Goal: Information Seeking & Learning: Find specific fact

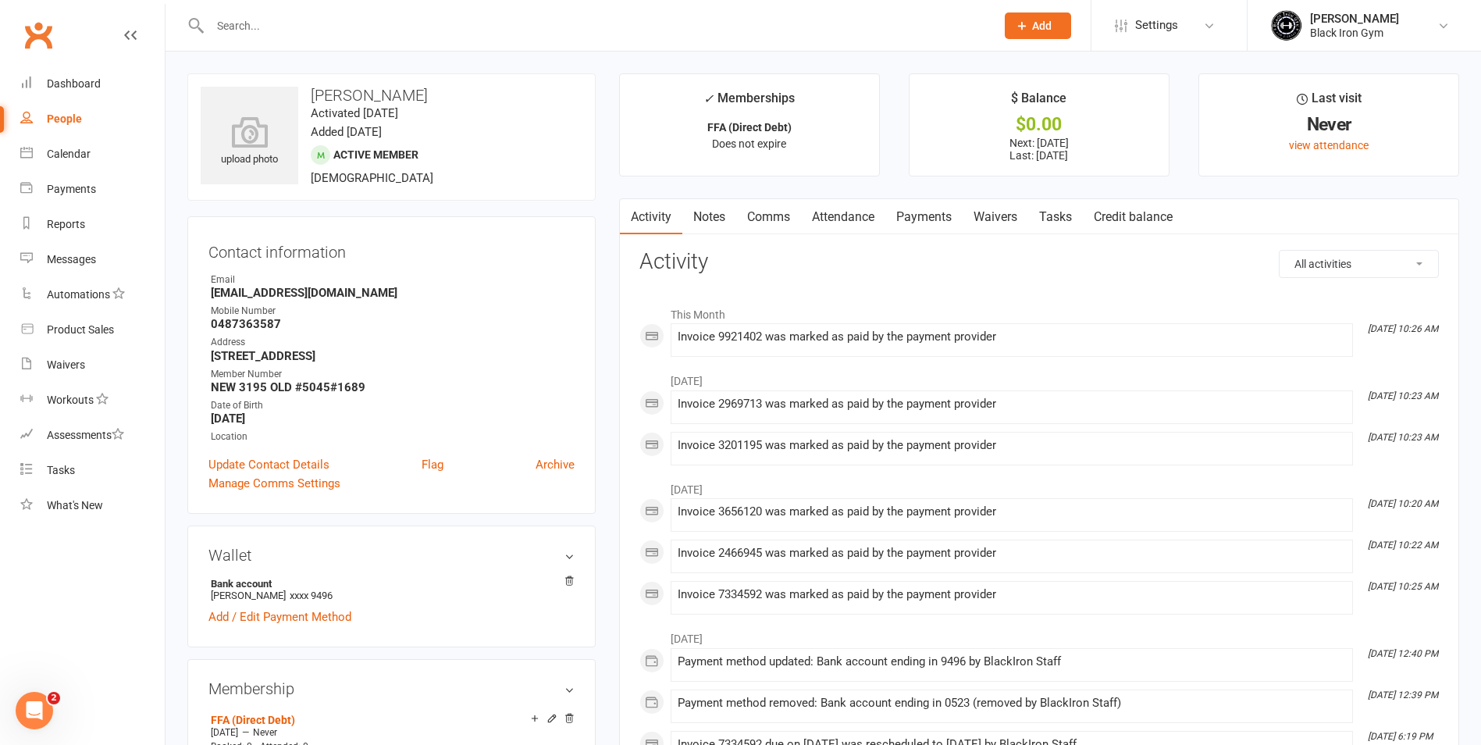
click at [310, 18] on input "text" at bounding box center [594, 26] width 779 height 22
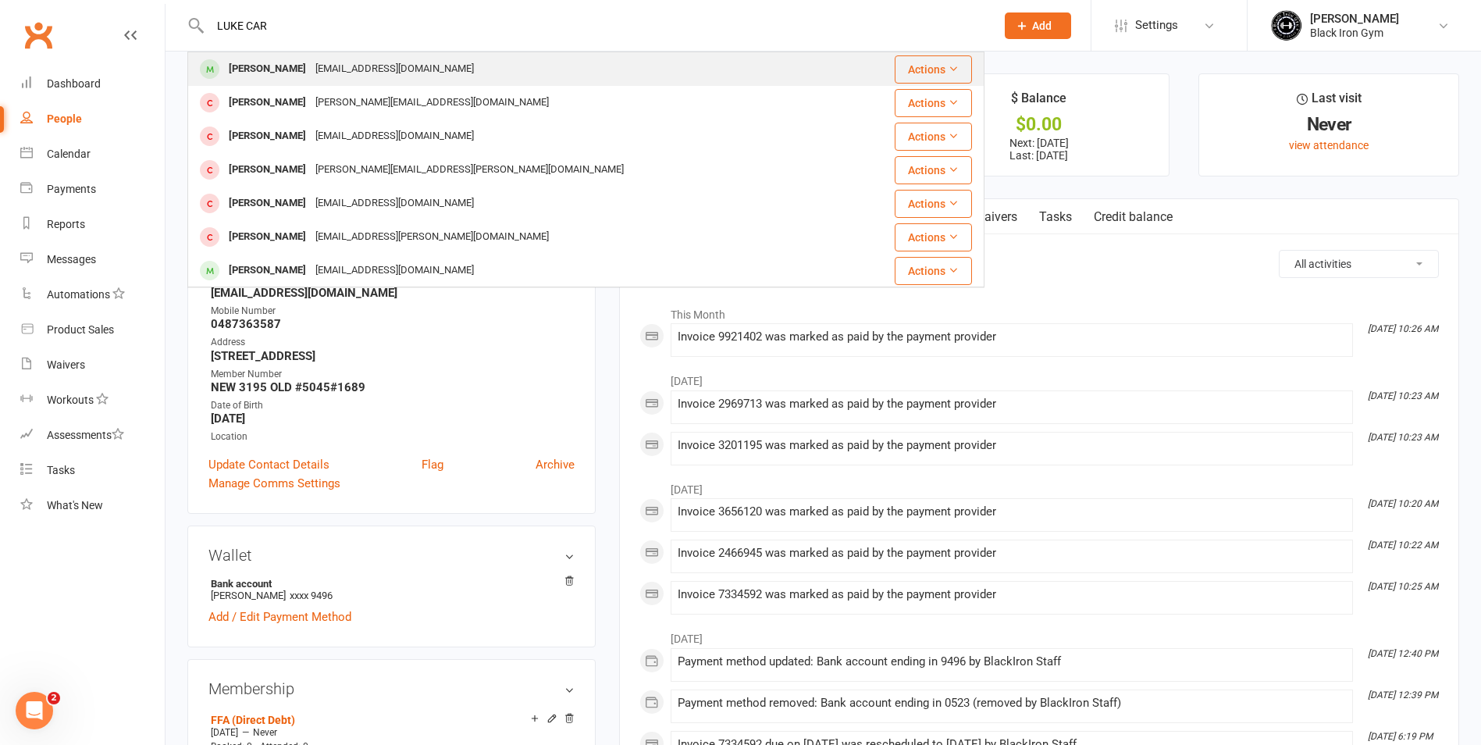
type input "LUKE CAR"
click at [344, 60] on div "[EMAIL_ADDRESS][DOMAIN_NAME]" at bounding box center [395, 69] width 168 height 23
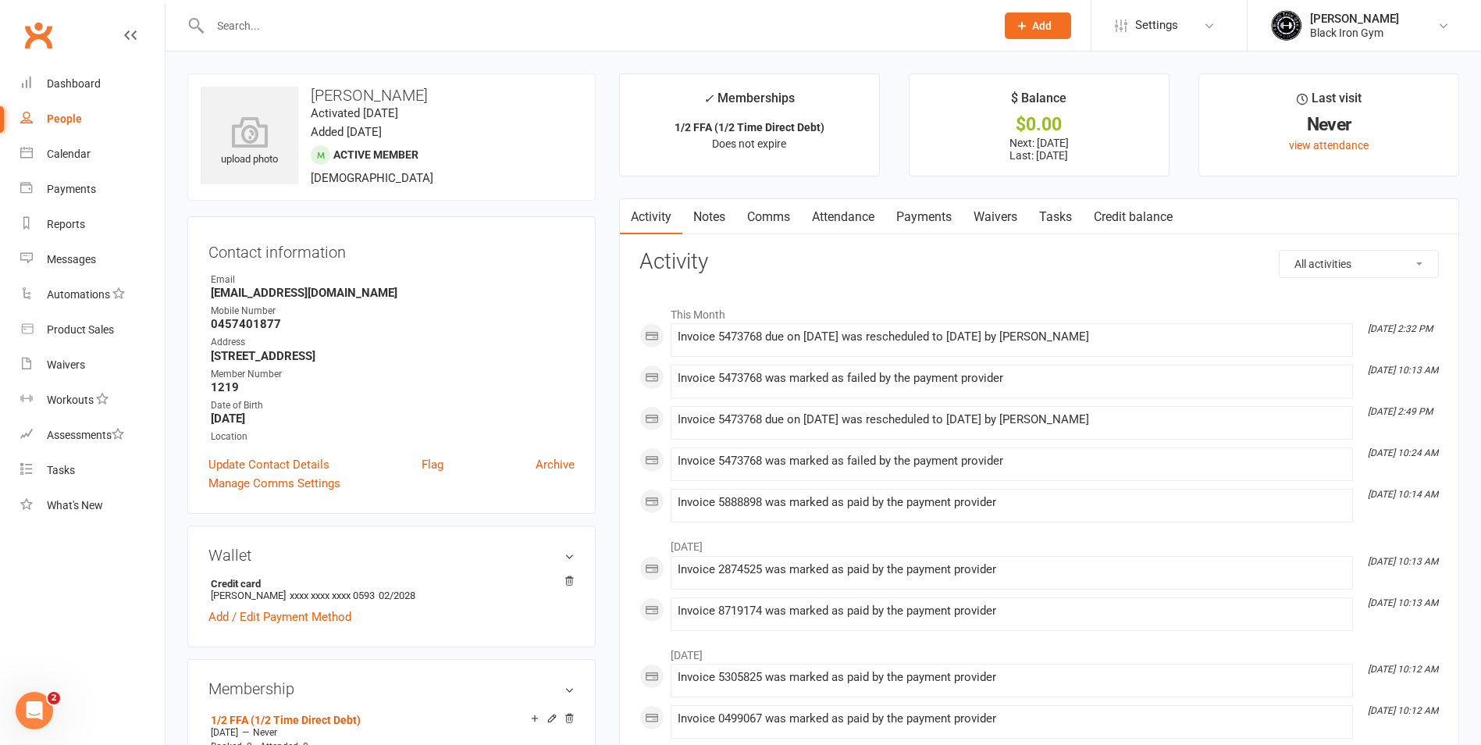
click at [921, 216] on link "Payments" at bounding box center [923, 217] width 77 height 36
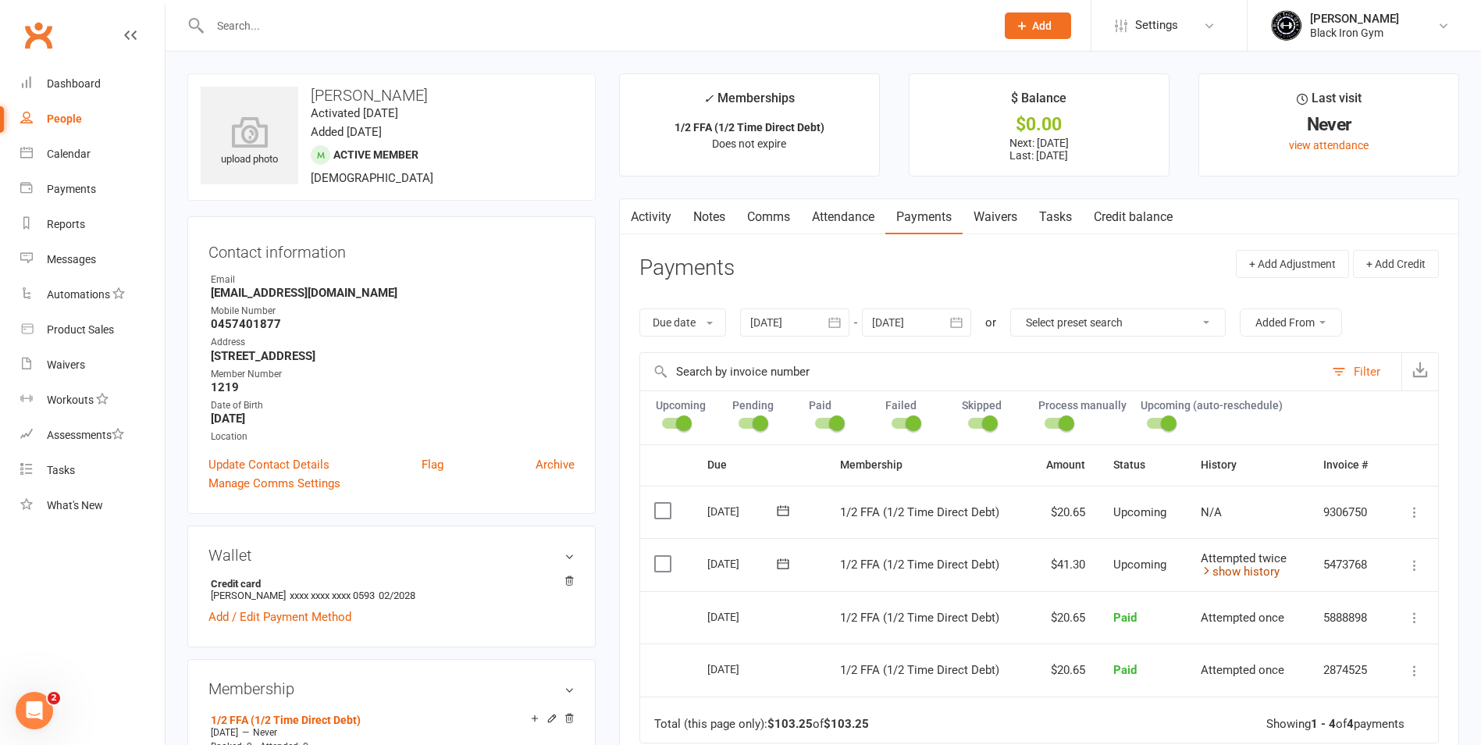
click at [1240, 565] on link "show history" at bounding box center [1240, 572] width 79 height 14
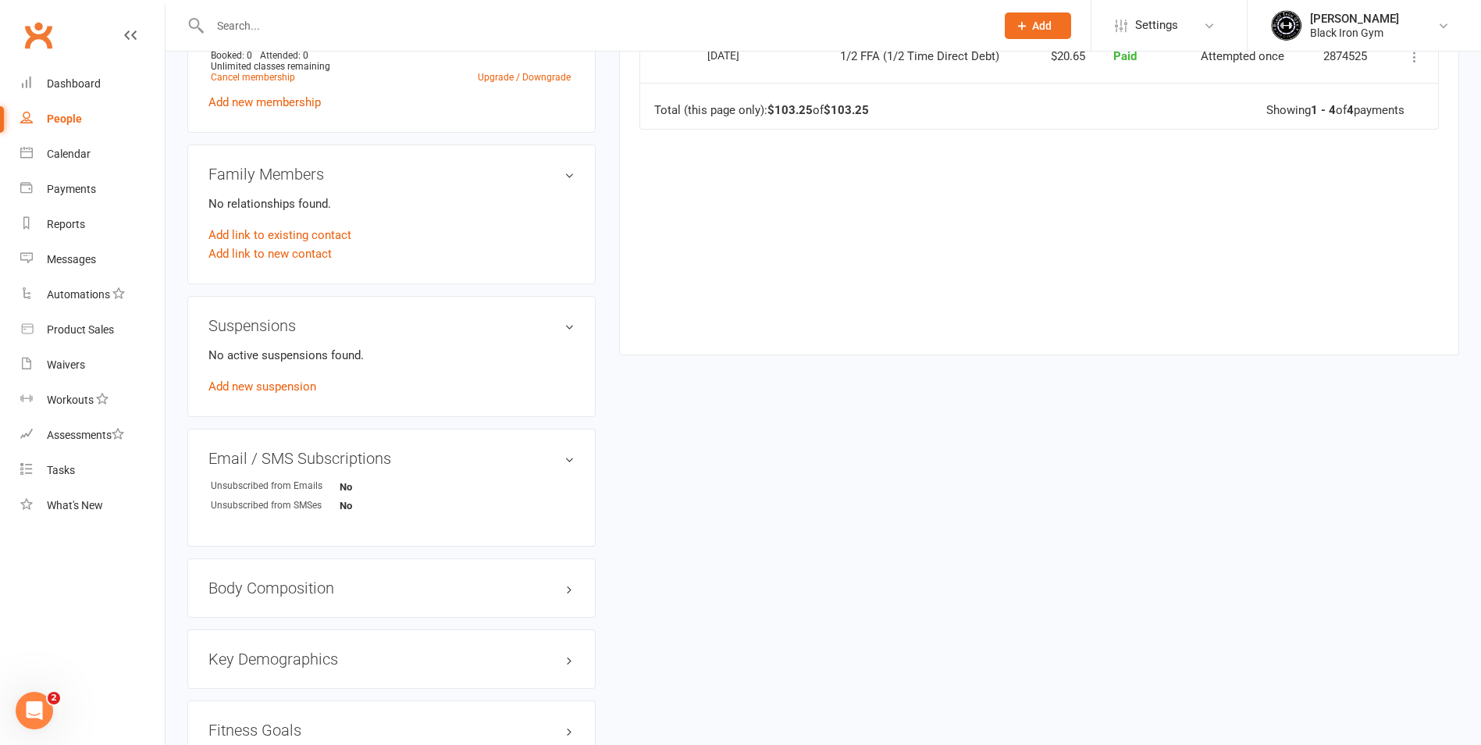
scroll to position [1029, 0]
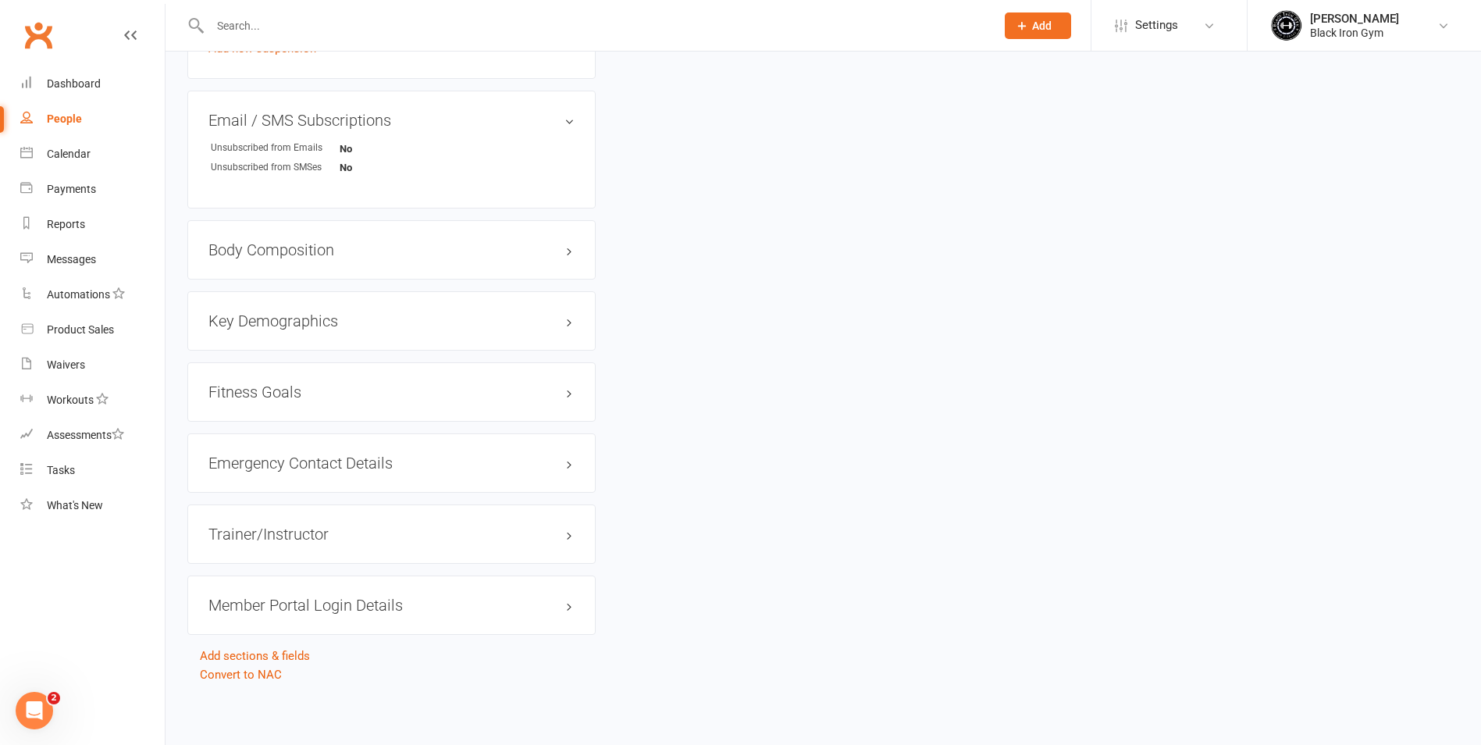
click at [295, 24] on input "text" at bounding box center [594, 26] width 779 height 22
drag, startPoint x: 276, startPoint y: 27, endPoint x: 65, endPoint y: 55, distance: 212.6
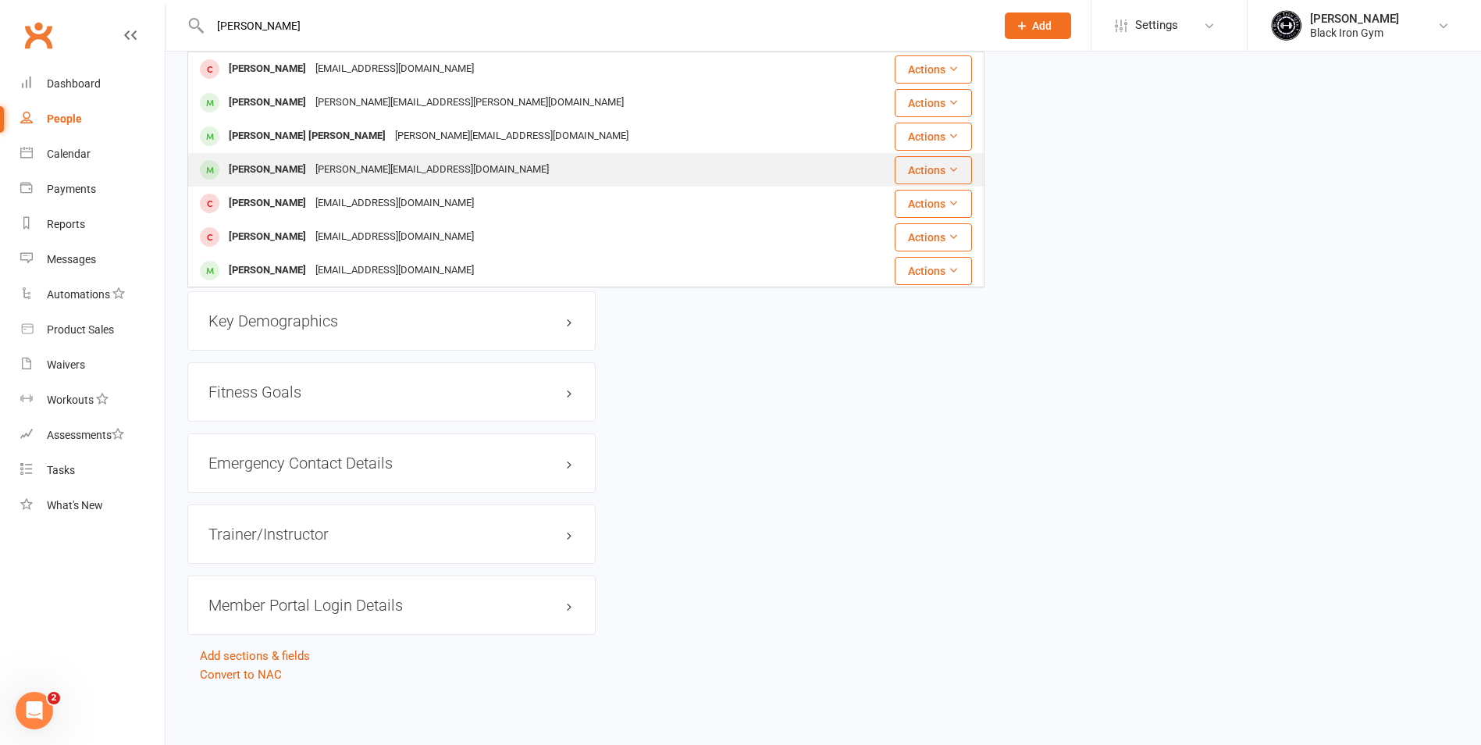
type input "[PERSON_NAME]"
click at [345, 176] on div "[PERSON_NAME][EMAIL_ADDRESS][DOMAIN_NAME]" at bounding box center [432, 170] width 243 height 23
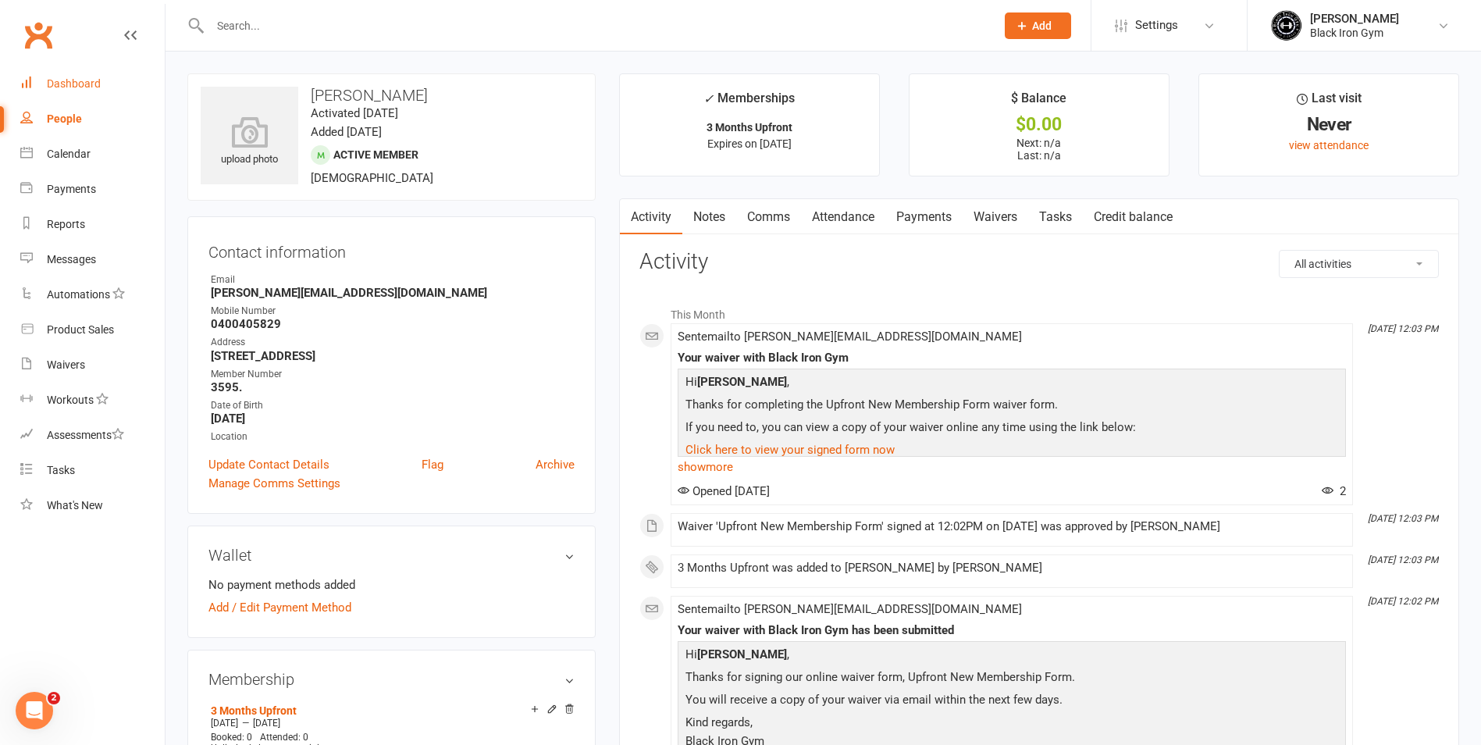
click at [62, 89] on div "Dashboard" at bounding box center [74, 83] width 54 height 12
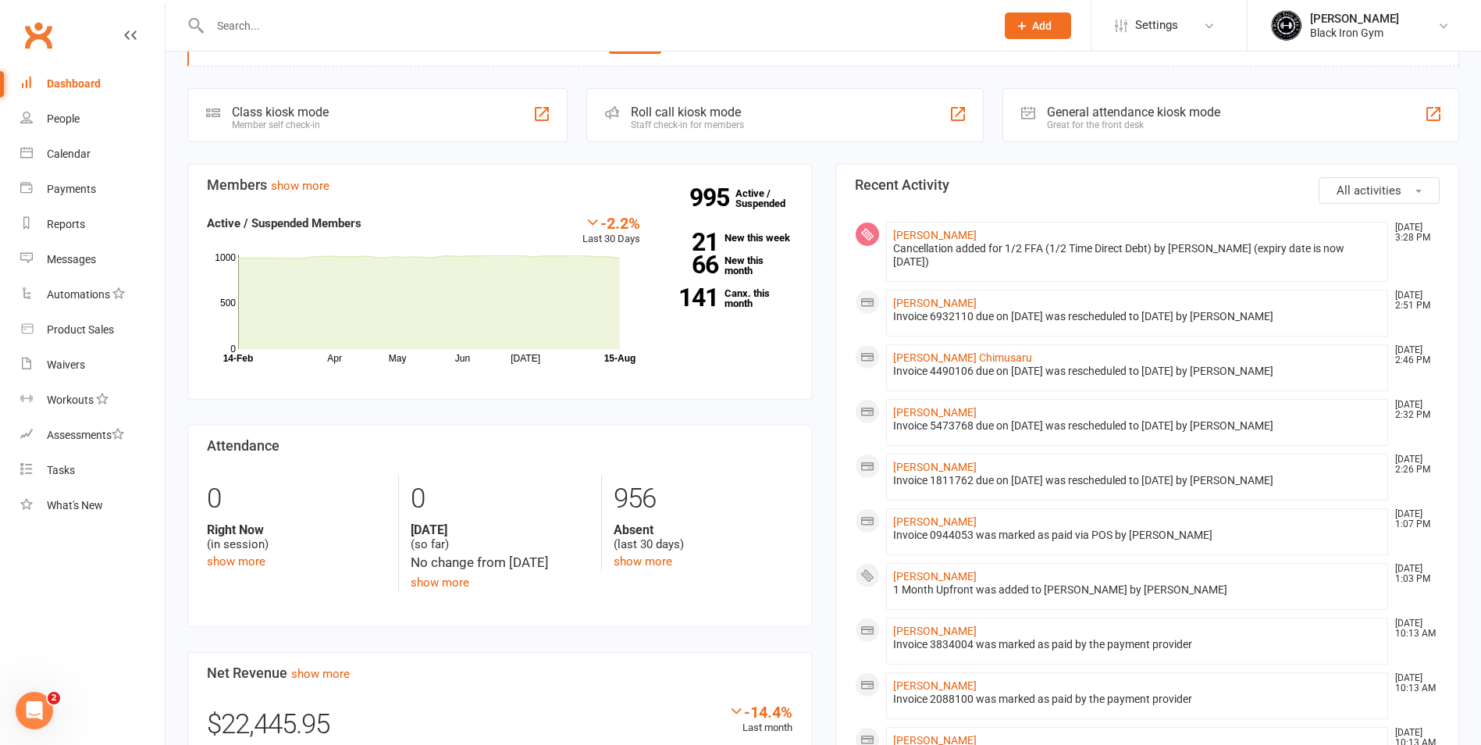
scroll to position [78, 0]
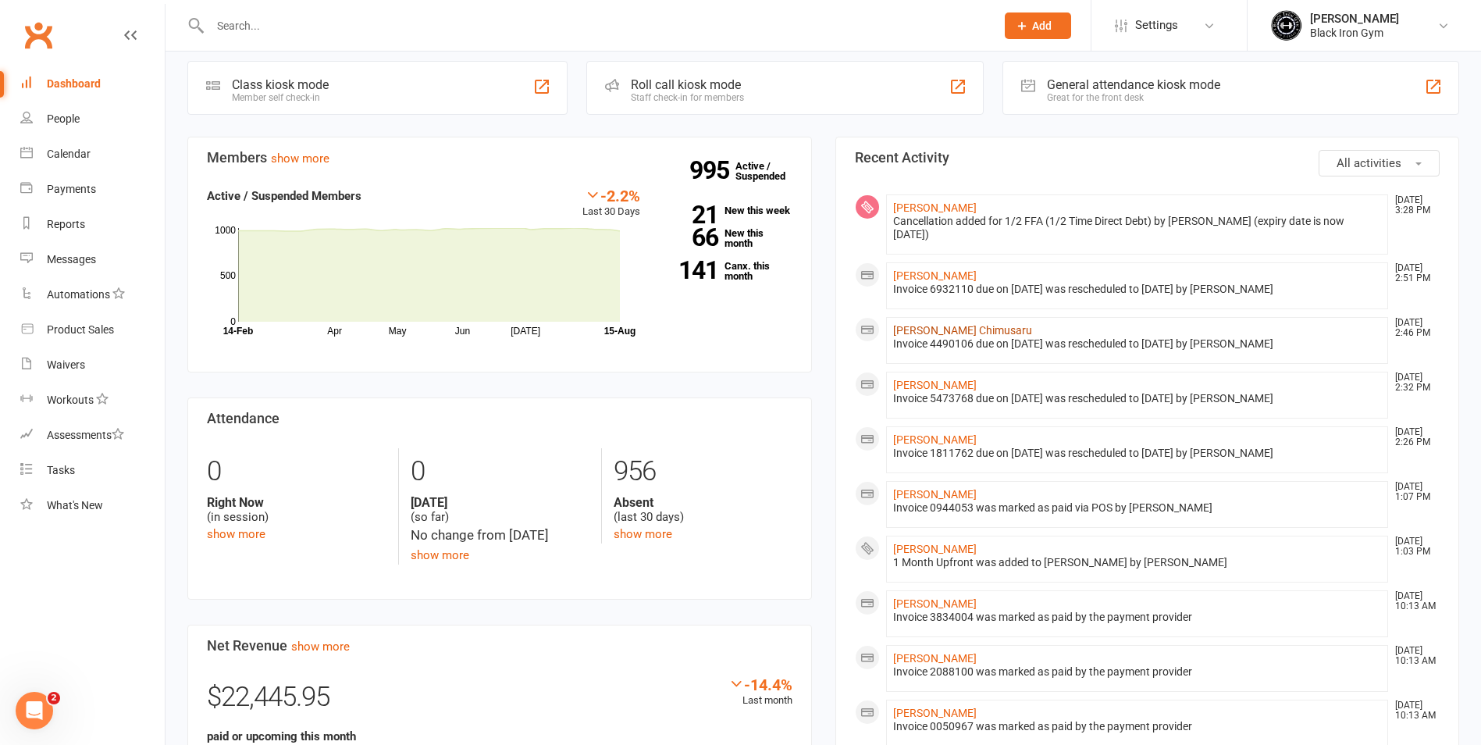
click at [934, 330] on link "[PERSON_NAME] Chimusaru" at bounding box center [962, 330] width 139 height 12
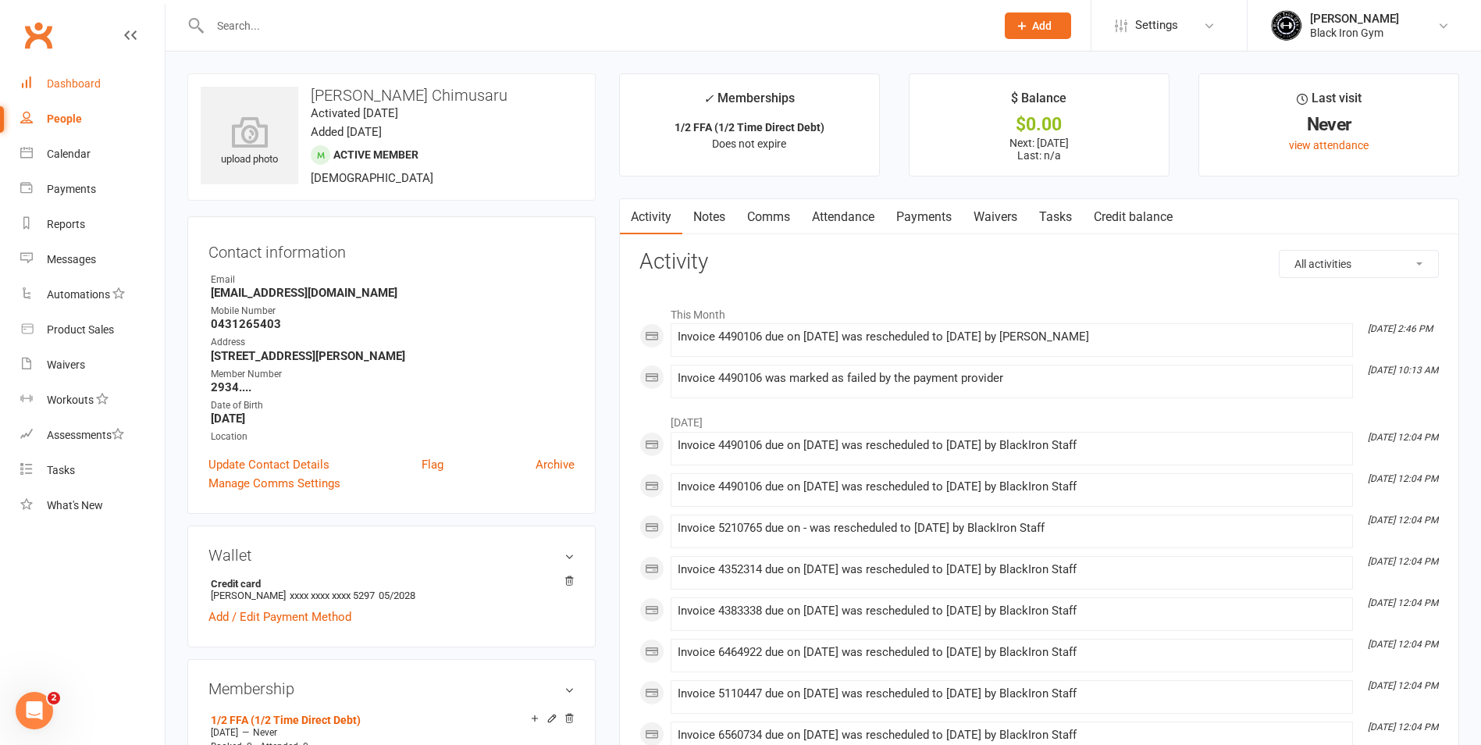
click at [61, 86] on div "Dashboard" at bounding box center [74, 83] width 54 height 12
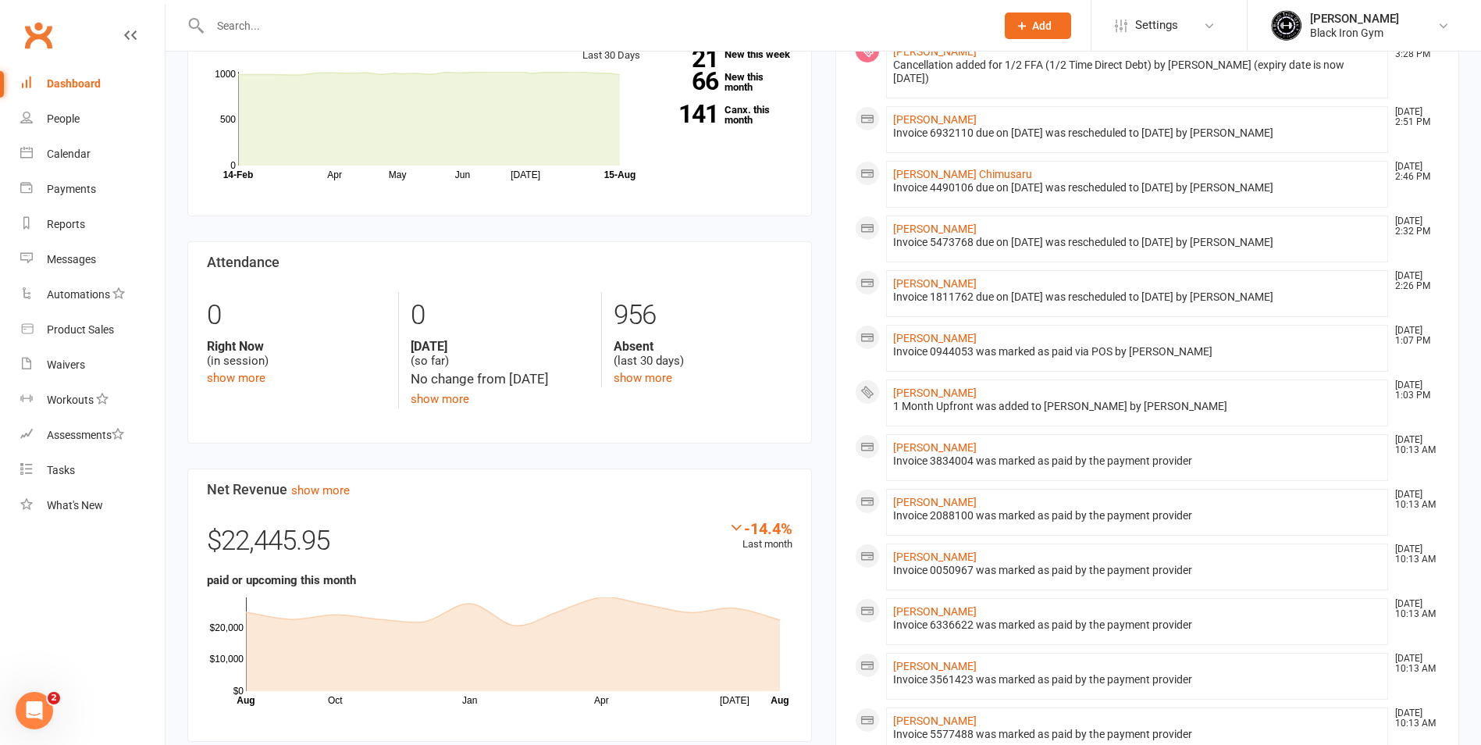
scroll to position [625, 0]
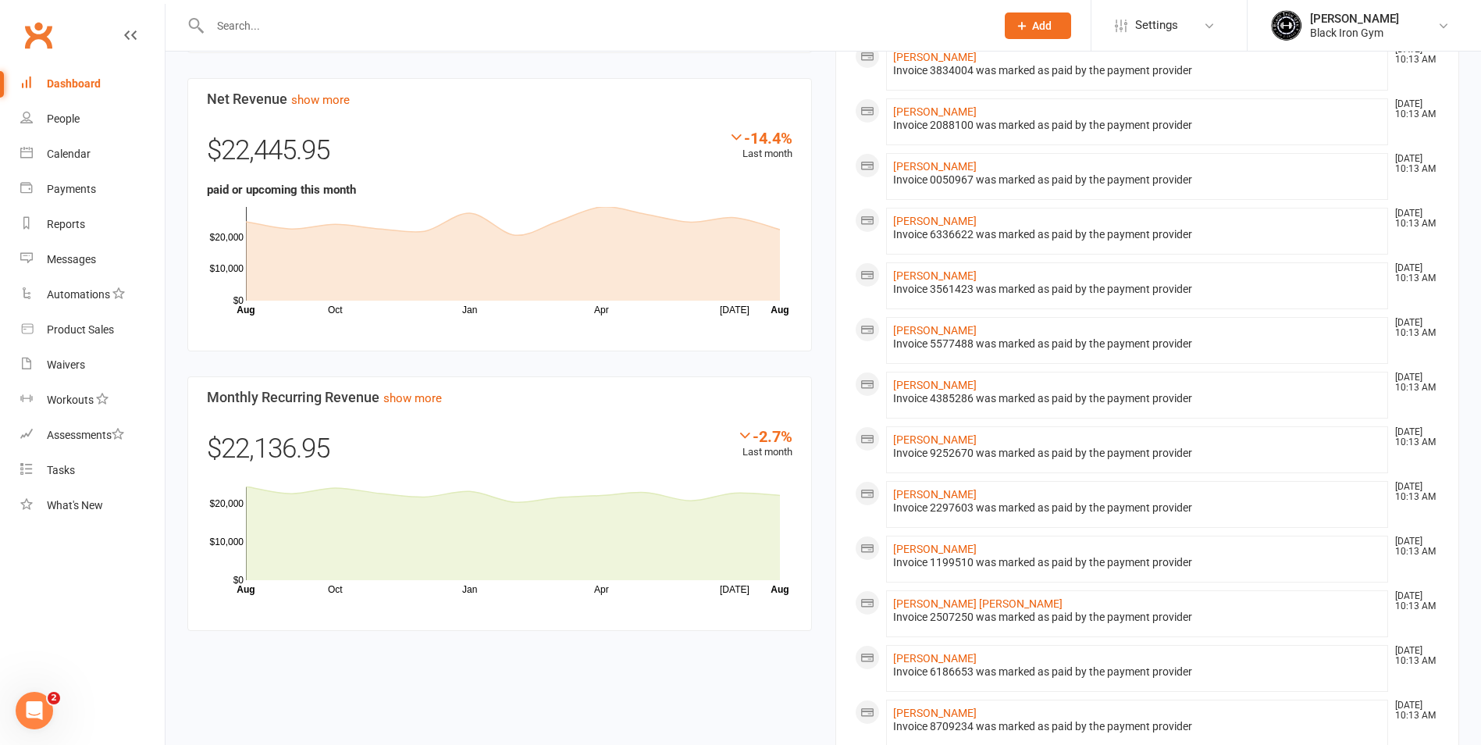
drag, startPoint x: 925, startPoint y: 361, endPoint x: 922, endPoint y: 374, distance: 13.5
click at [922, 373] on ul "[PERSON_NAME] [DATE] 3:28 PM Cancellation added for 1/2 FFA (1/2 Time Direct De…" at bounding box center [1148, 197] width 586 height 1099
click at [922, 374] on li "[PERSON_NAME] [DATE] 10:13 AM Invoice 4385286 was marked as paid by the payment…" at bounding box center [1137, 395] width 503 height 47
click at [949, 393] on div "Invoice 4385286 was marked as paid by the payment provider" at bounding box center [1137, 398] width 489 height 13
click at [952, 384] on link "[PERSON_NAME]" at bounding box center [935, 385] width 84 height 12
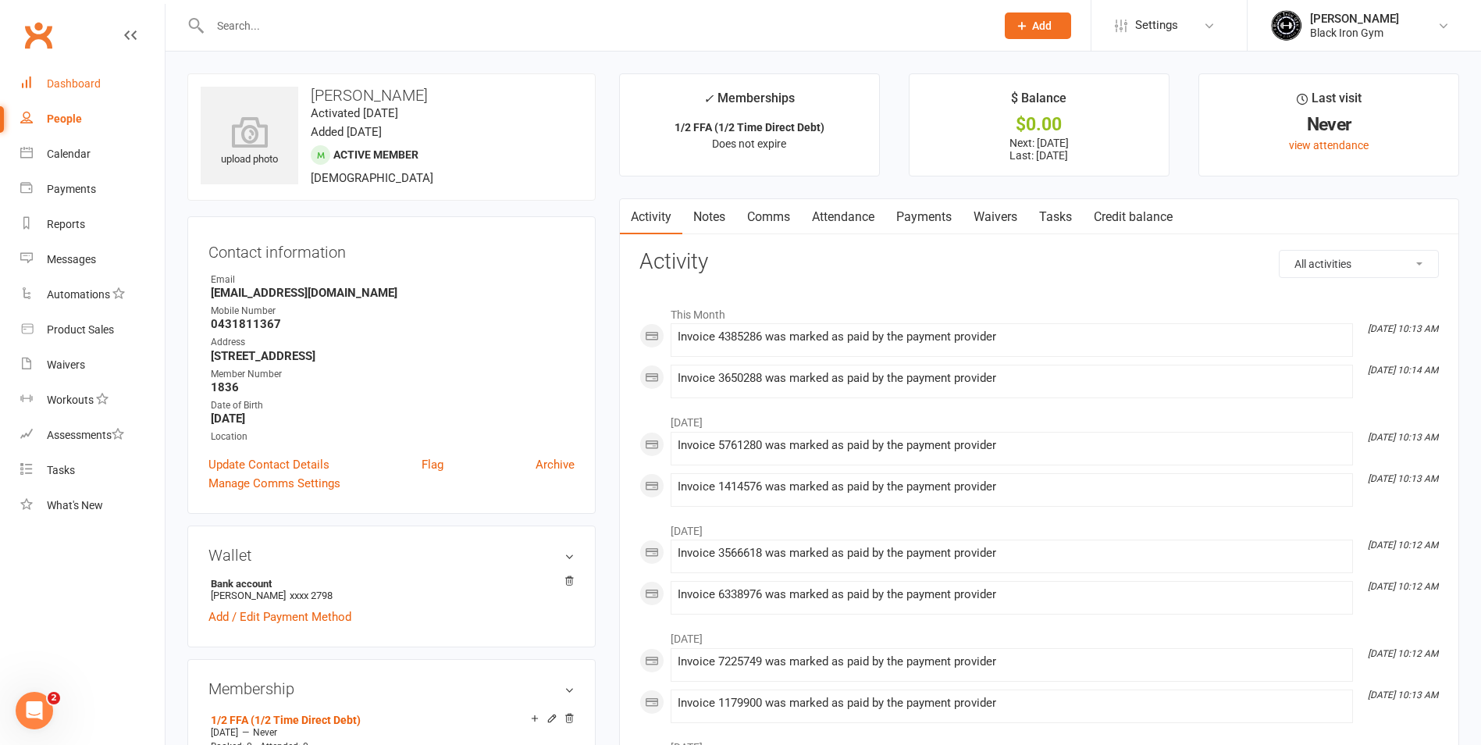
click at [91, 91] on link "Dashboard" at bounding box center [92, 83] width 144 height 35
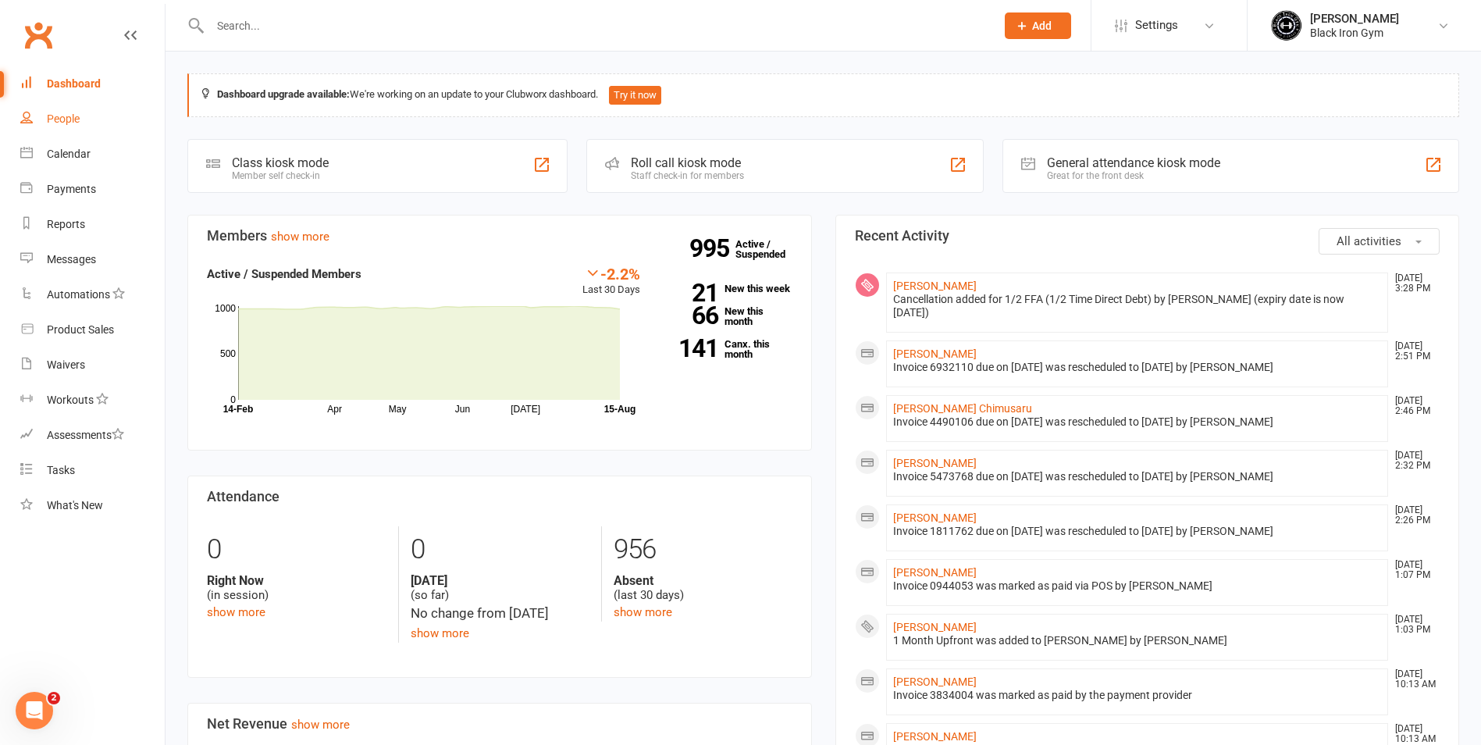
click at [102, 122] on link "People" at bounding box center [92, 119] width 144 height 35
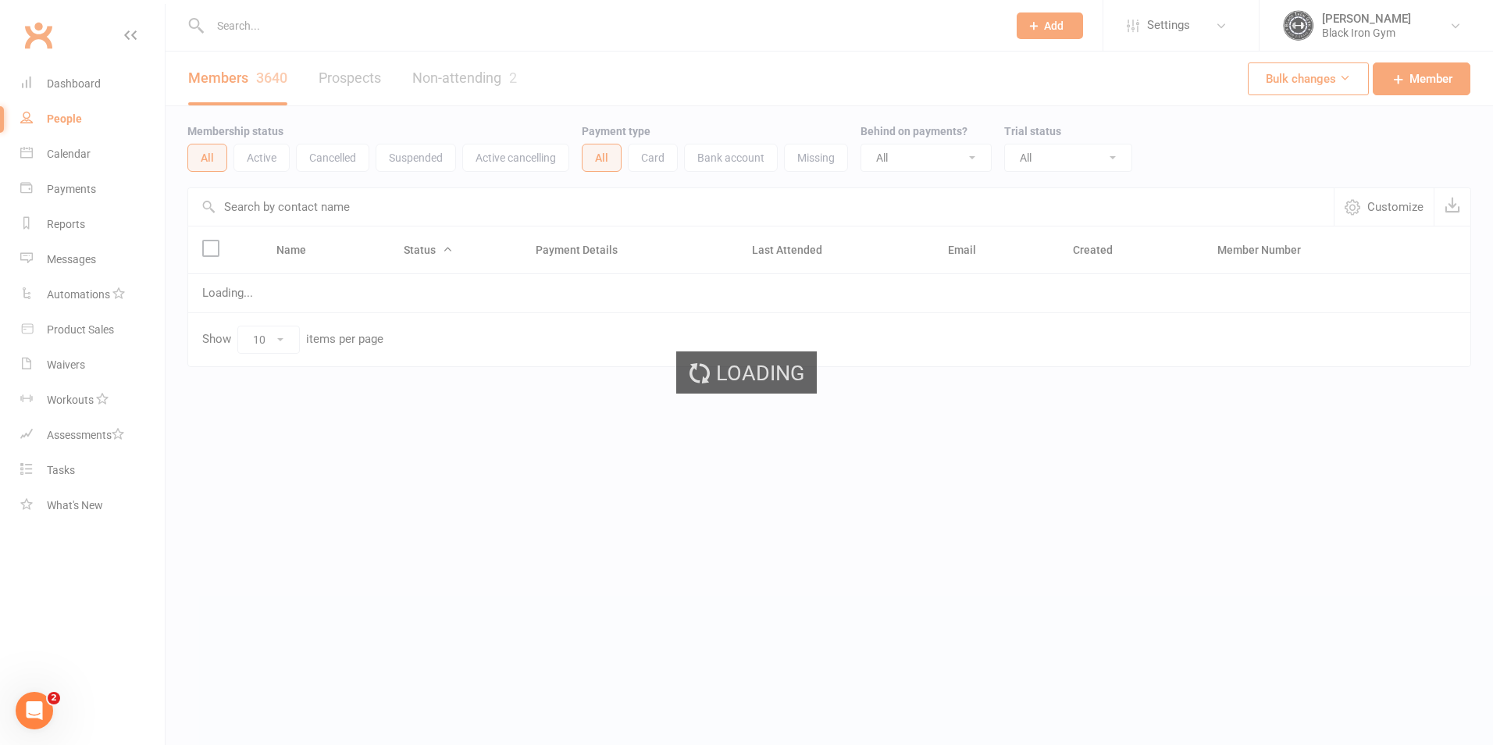
click at [260, 27] on div "Loading" at bounding box center [746, 372] width 1493 height 745
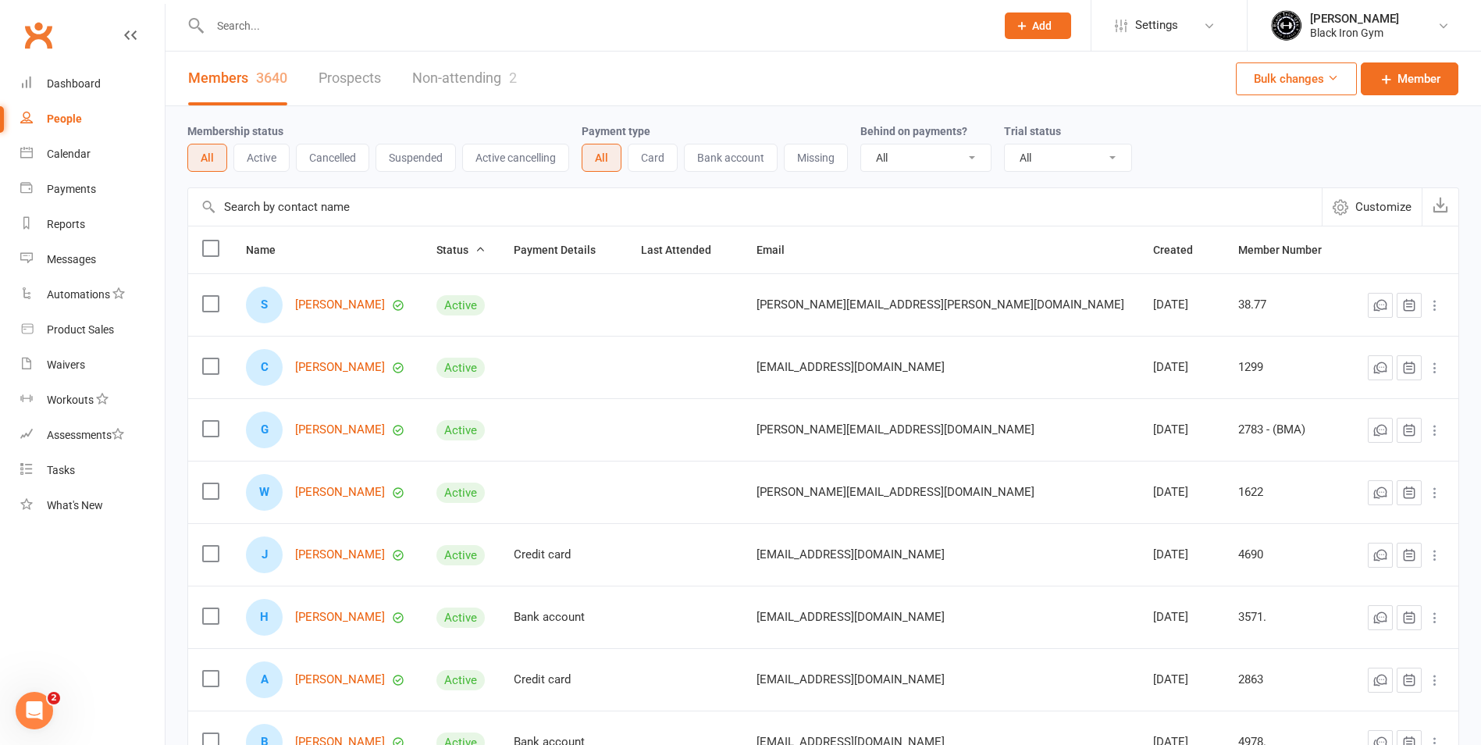
click at [260, 27] on input "text" at bounding box center [594, 26] width 779 height 22
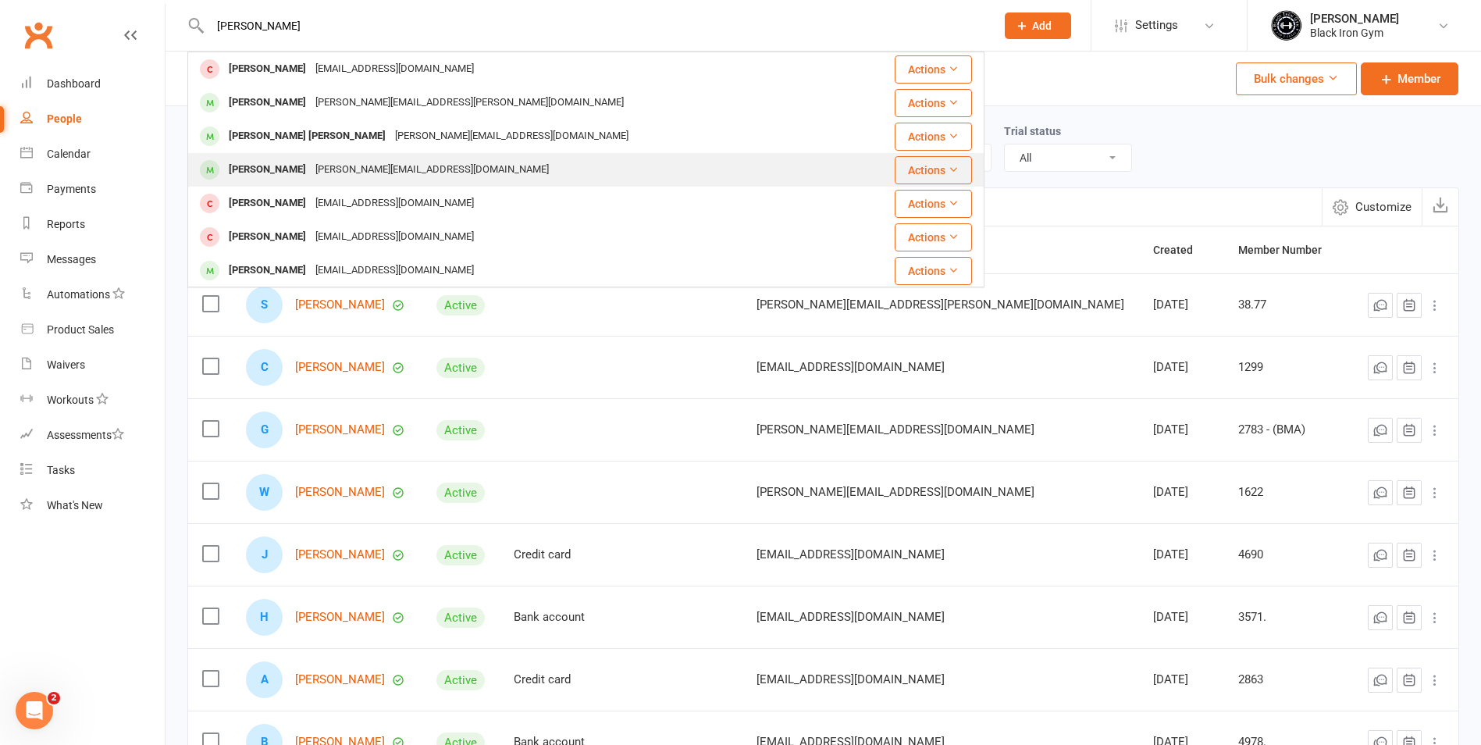
type input "[PERSON_NAME]"
click at [362, 172] on div "[PERSON_NAME][EMAIL_ADDRESS][DOMAIN_NAME]" at bounding box center [432, 170] width 243 height 23
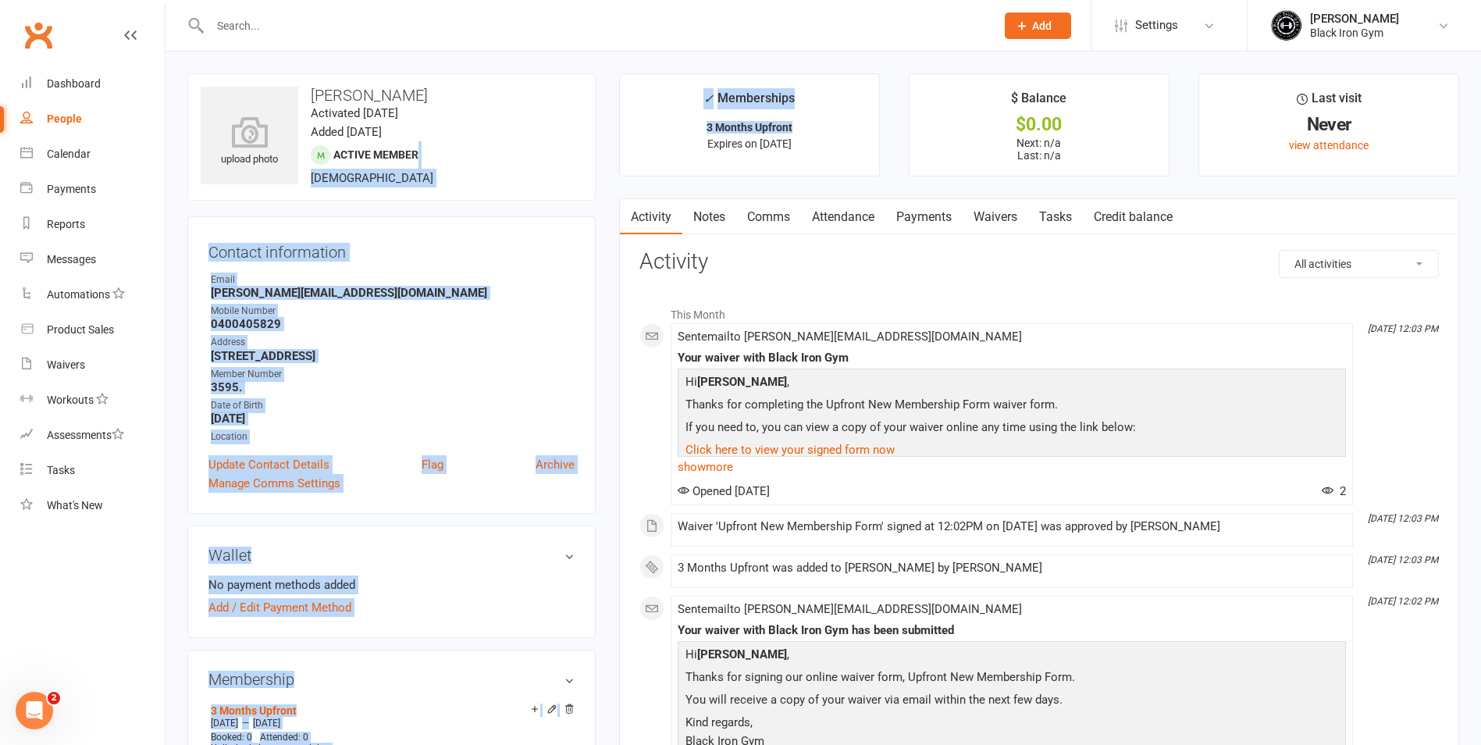
drag, startPoint x: 362, startPoint y: 172, endPoint x: 608, endPoint y: 163, distance: 246.9
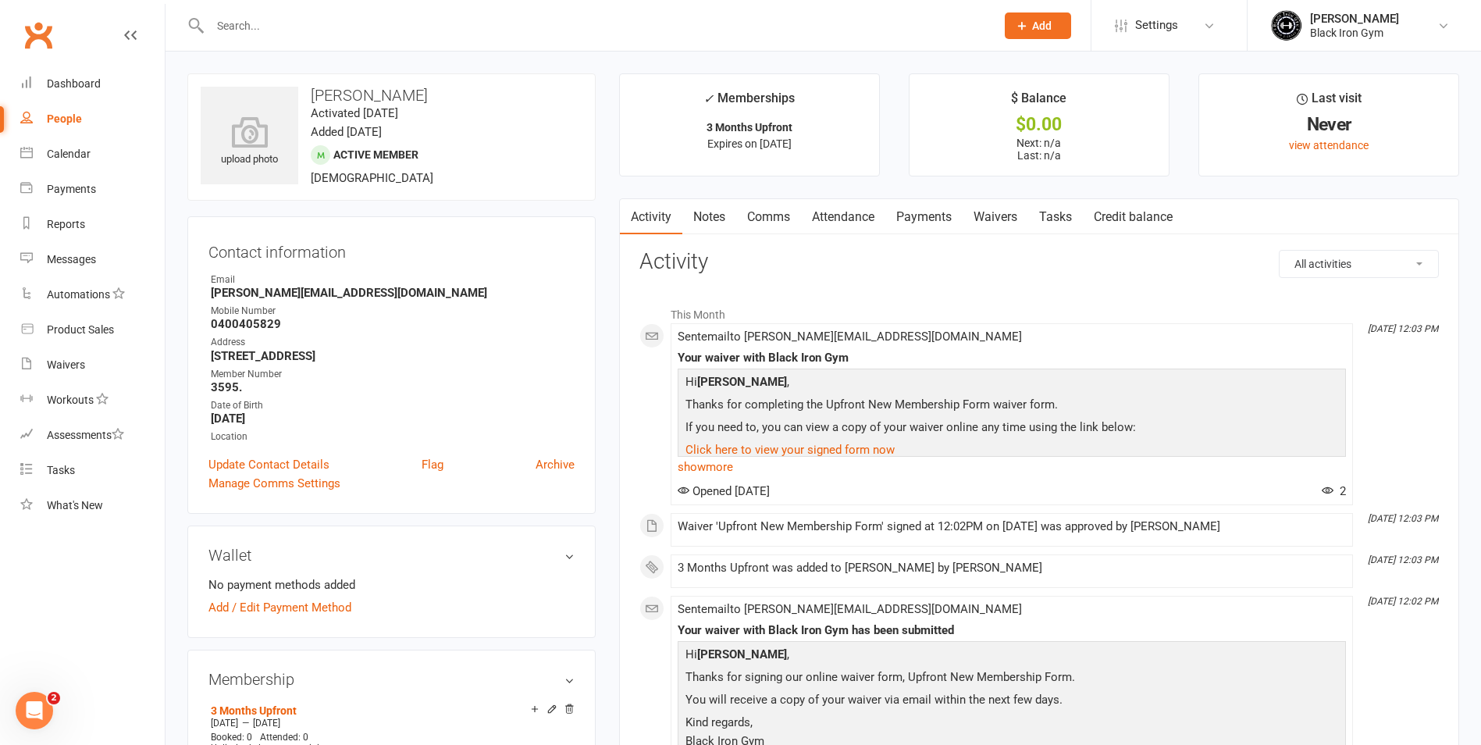
drag, startPoint x: 608, startPoint y: 163, endPoint x: 554, endPoint y: 52, distance: 124.3
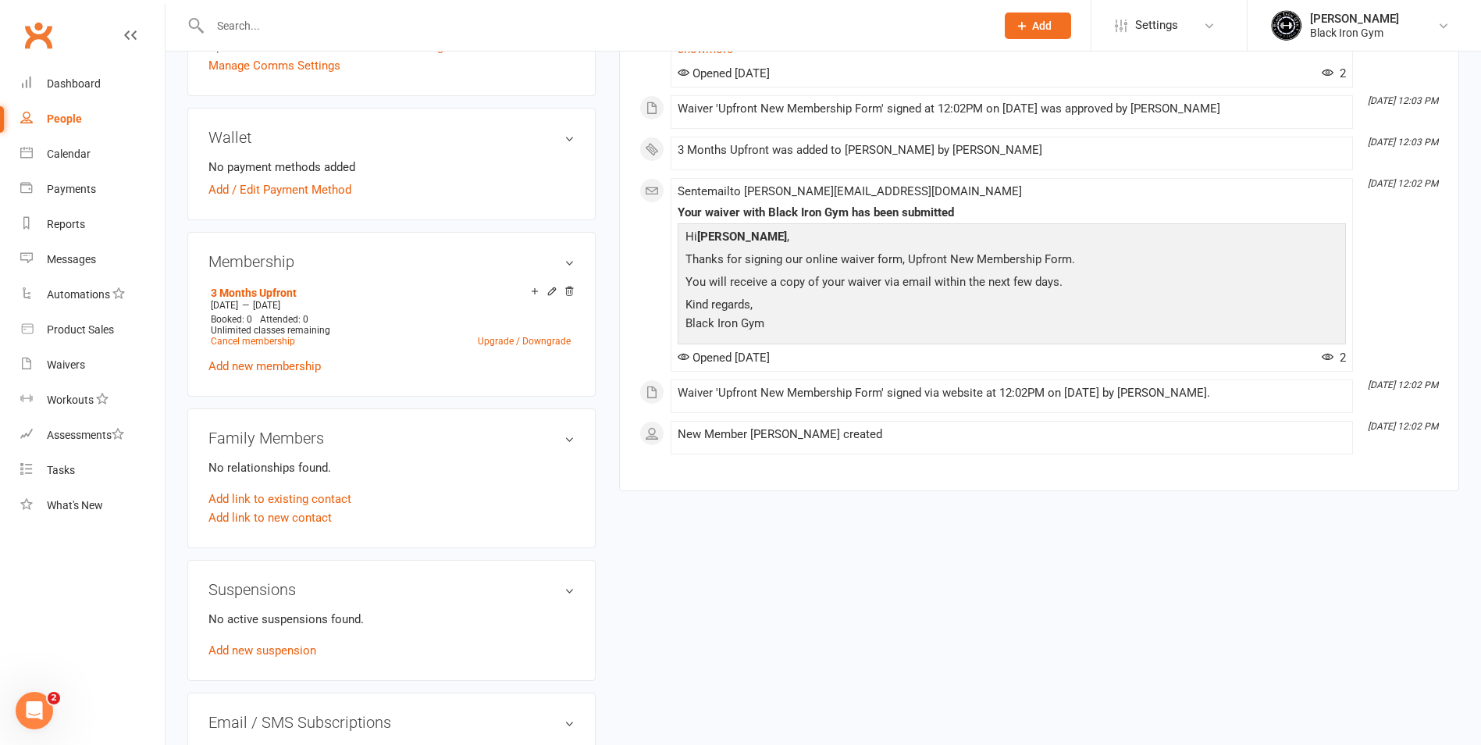
scroll to position [390, 0]
